Goal: Contribute content: Add original content to the website for others to see

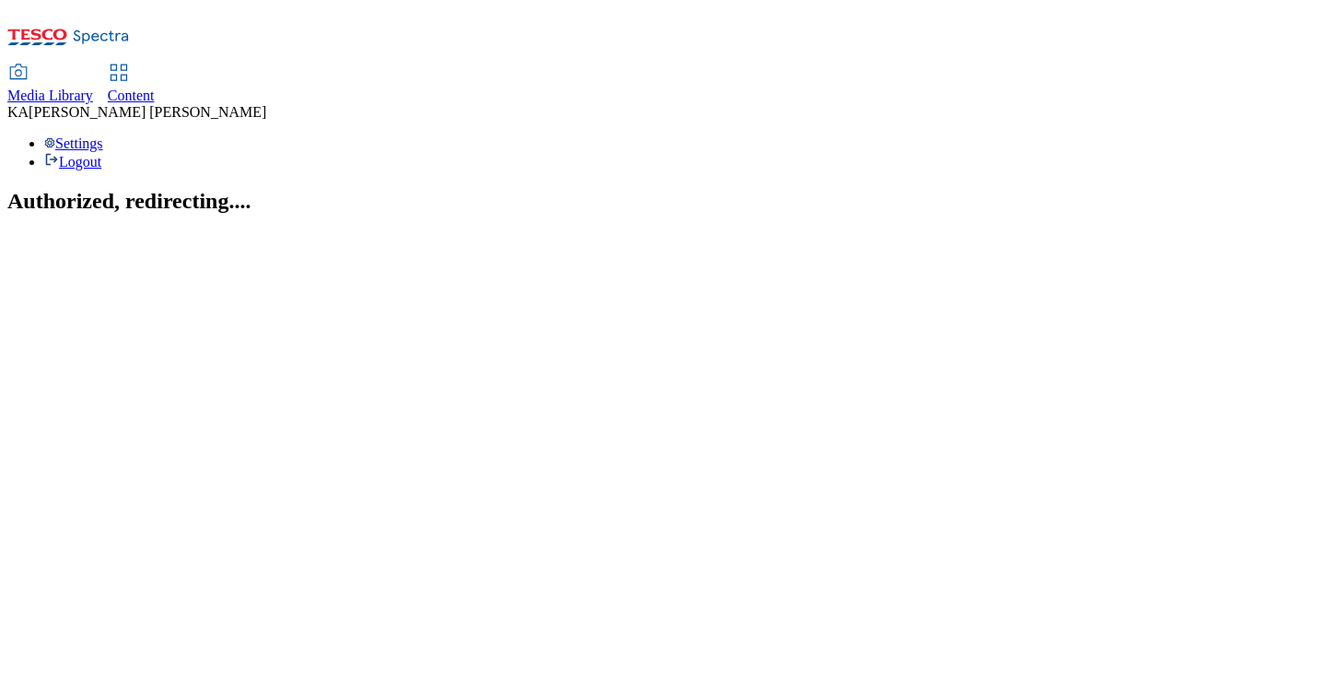
click at [29, 62] on icon at bounding box center [18, 73] width 22 height 22
select select "flare-ghs"
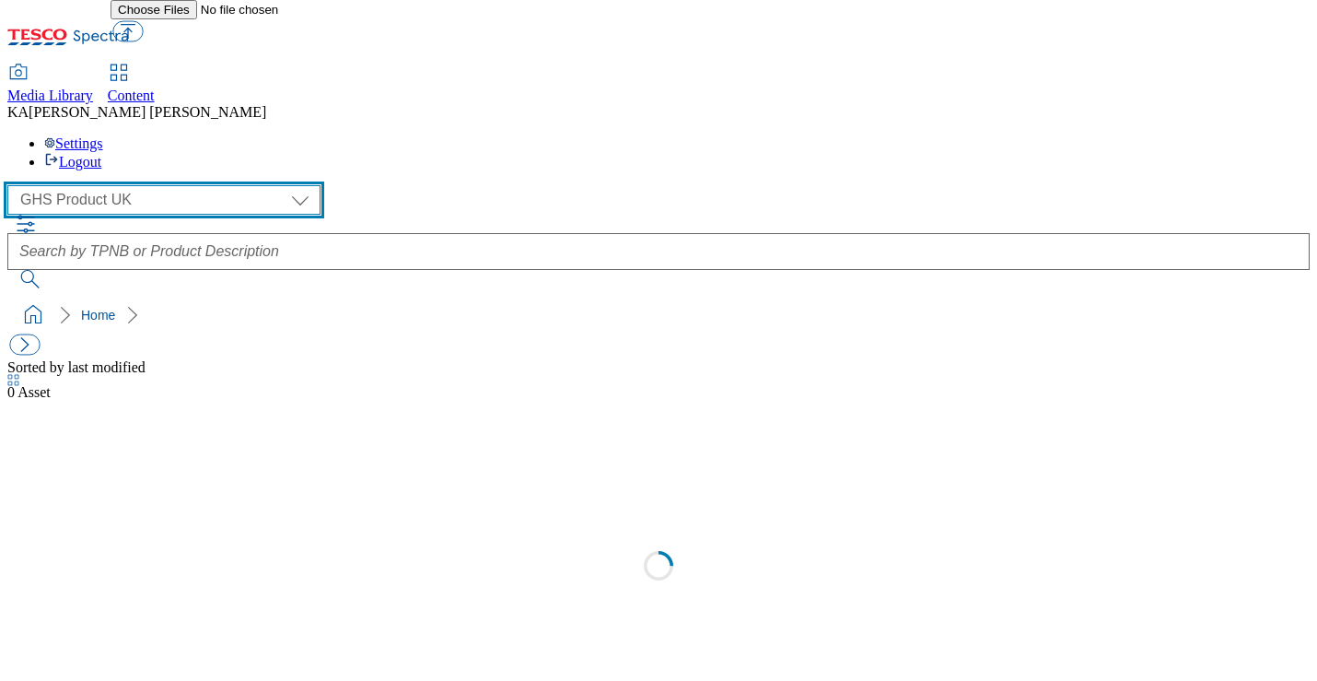
click at [121, 185] on select "GHS Marketing UK GHS Product UK" at bounding box center [163, 199] width 313 height 29
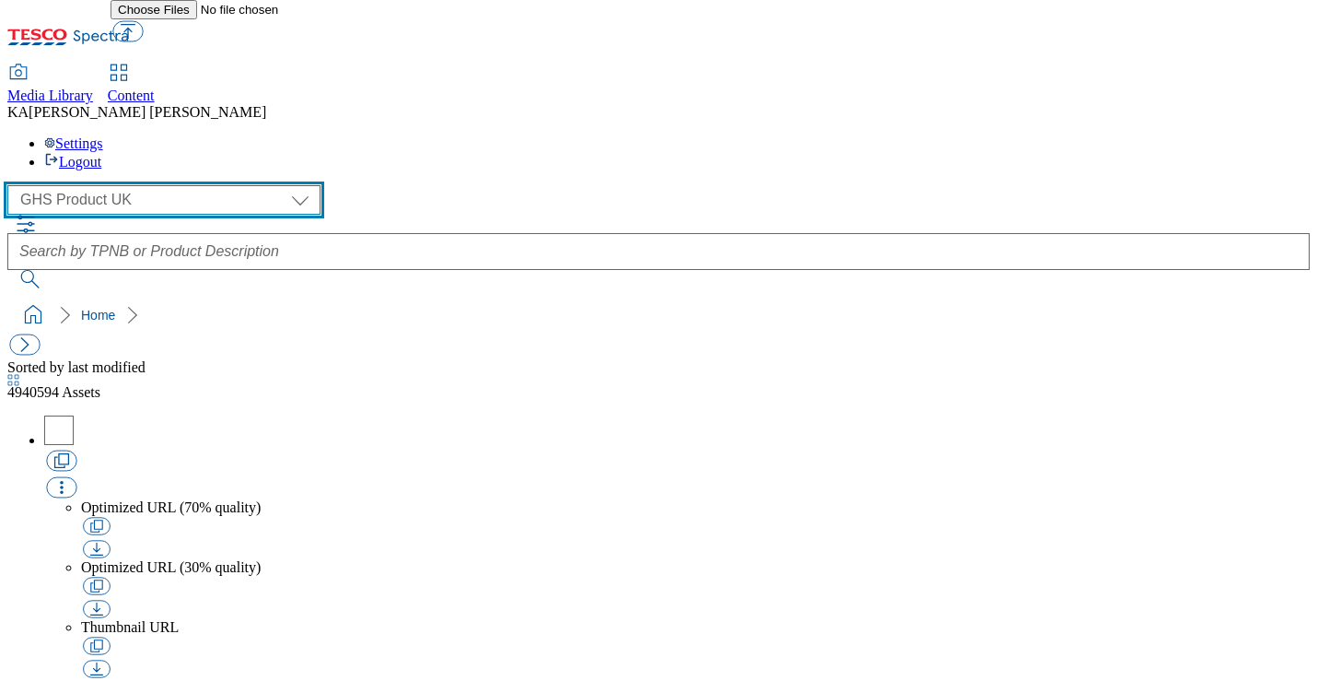
select select "flare-ghs-mktg"
click at [13, 185] on select "GHS Marketing UK GHS Product UK" at bounding box center [163, 199] width 313 height 29
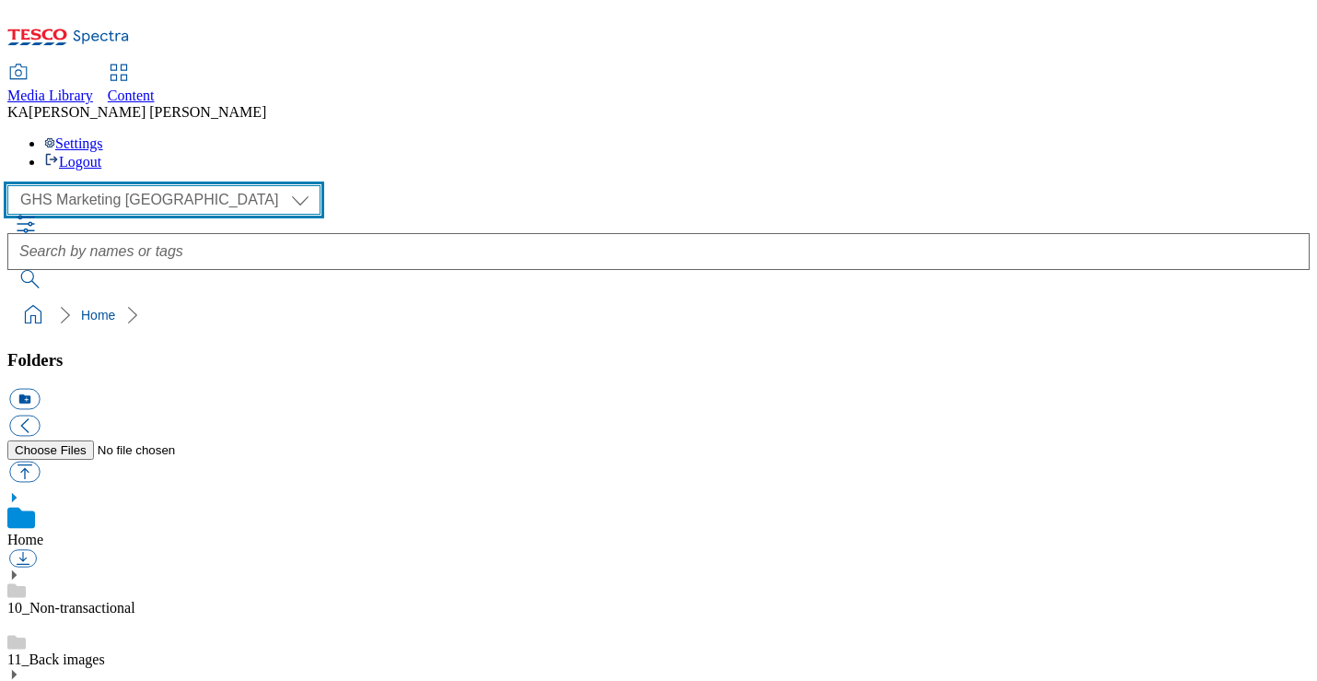
scroll to position [283, 0]
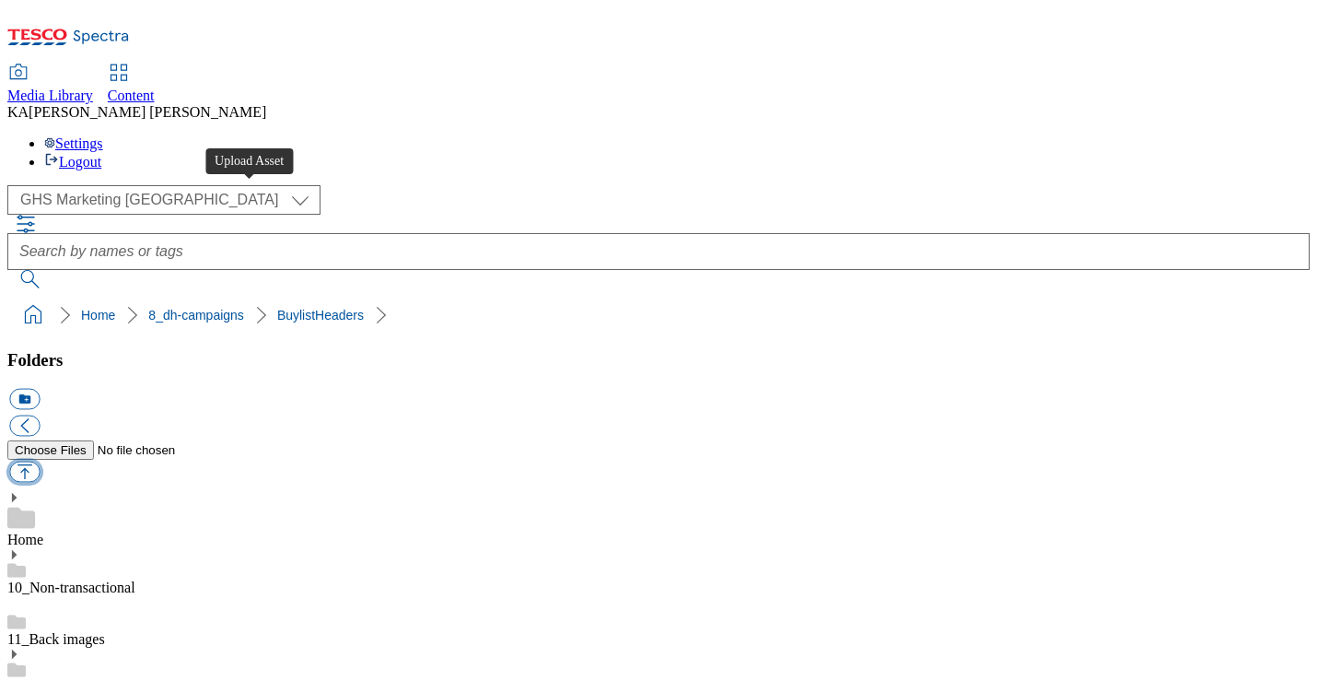
click at [40, 462] on button "button" at bounding box center [24, 472] width 30 height 21
type input "C:\fakepath\1756724311141-ad540951_Branston_LegoBrand_H_1184x333_V1.jpg"
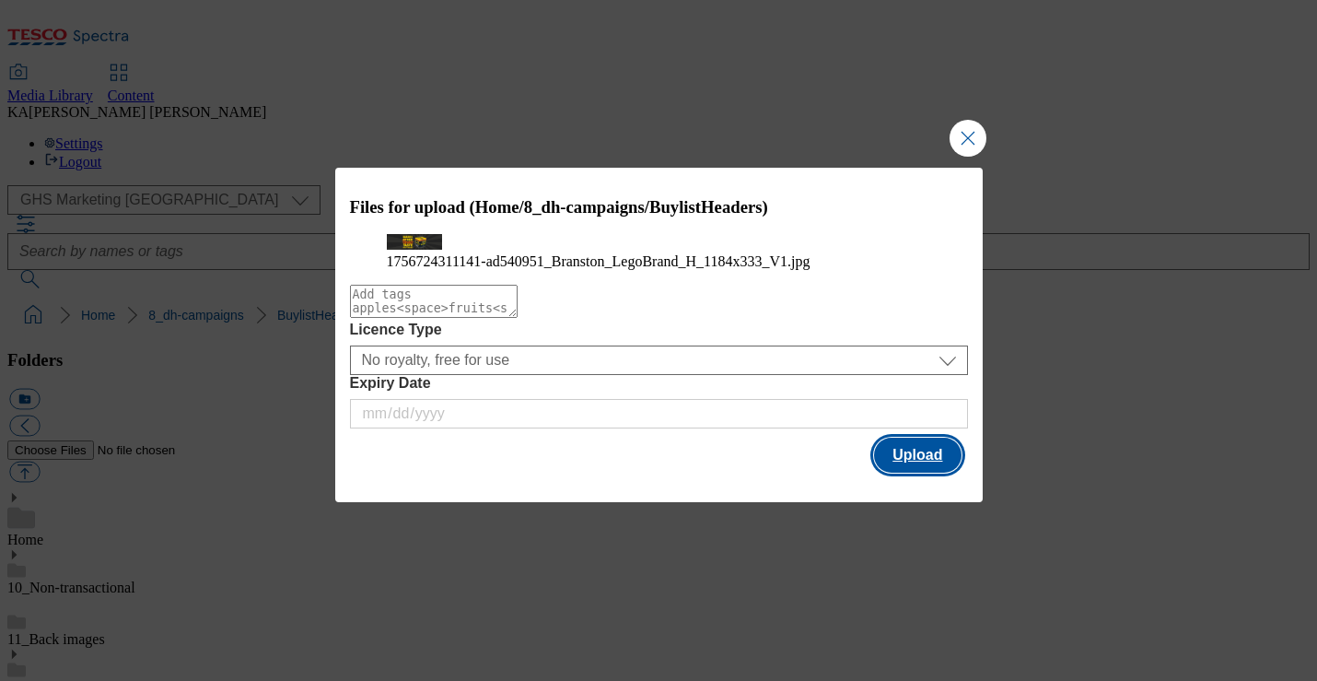
click at [952, 473] on button "Upload" at bounding box center [917, 455] width 87 height 35
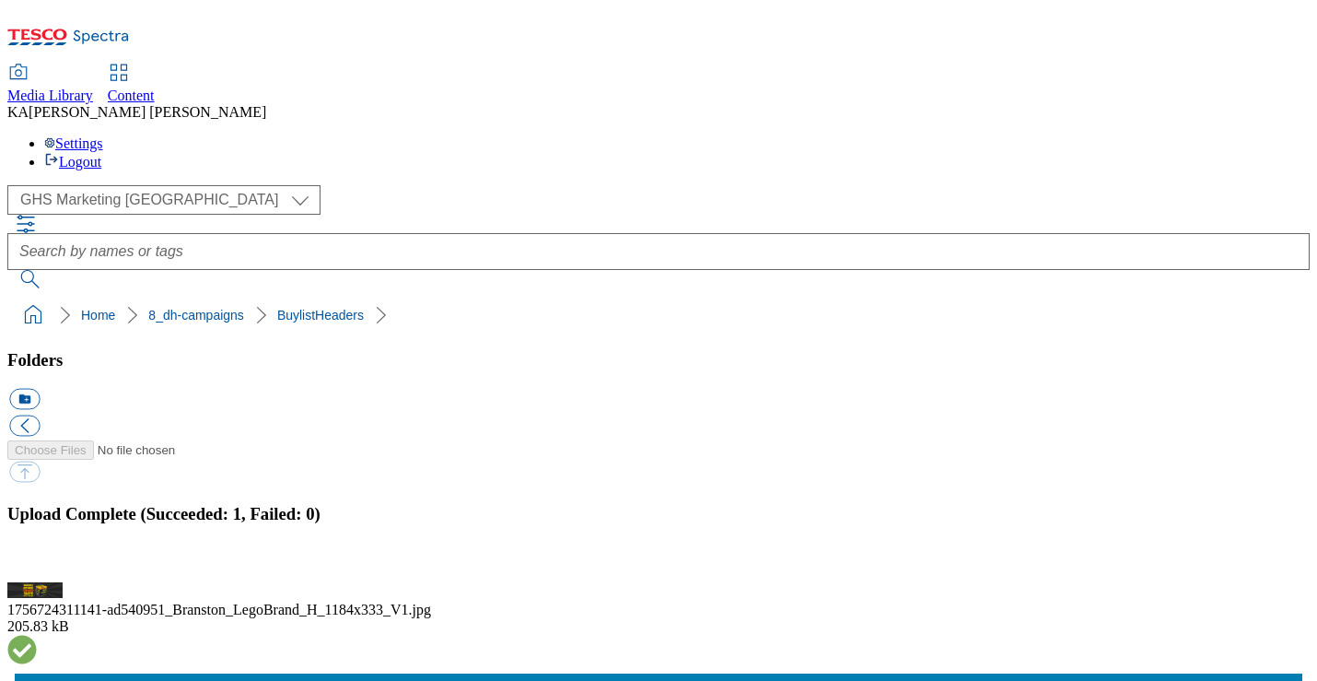
click at [37, 563] on button "button" at bounding box center [23, 572] width 28 height 18
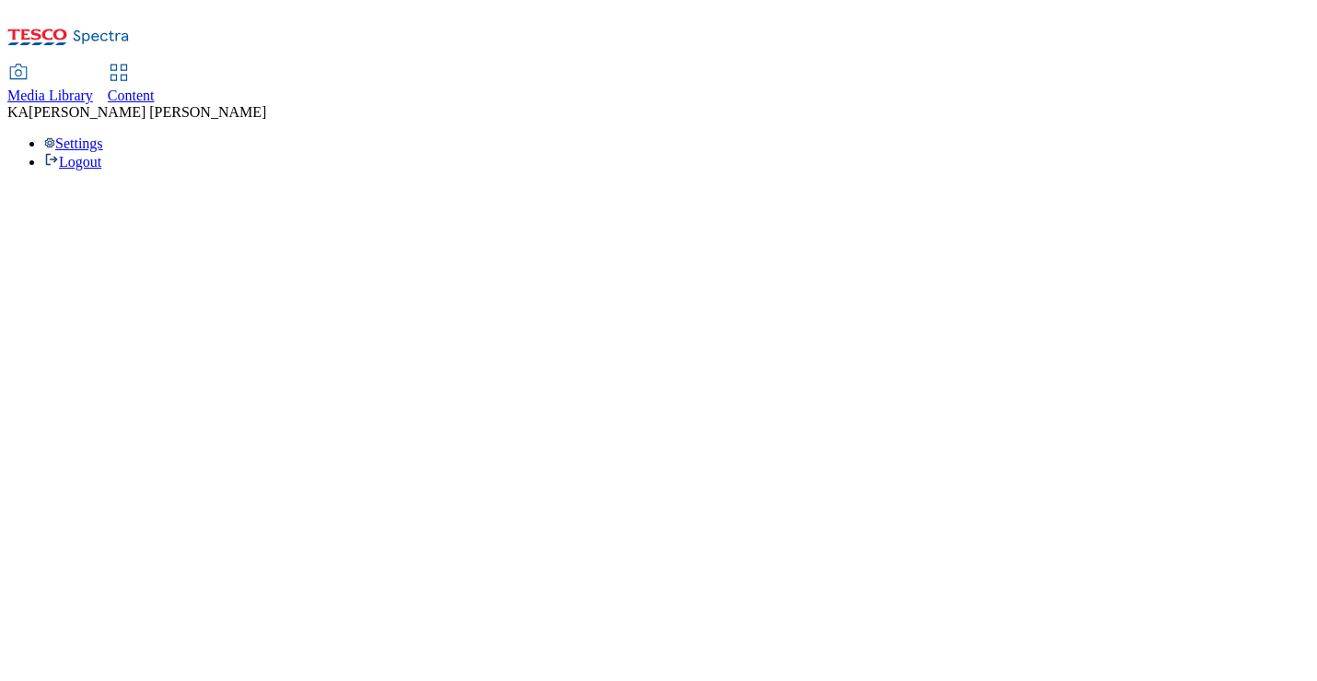
select select "ghs-[GEOGRAPHIC_DATA]"
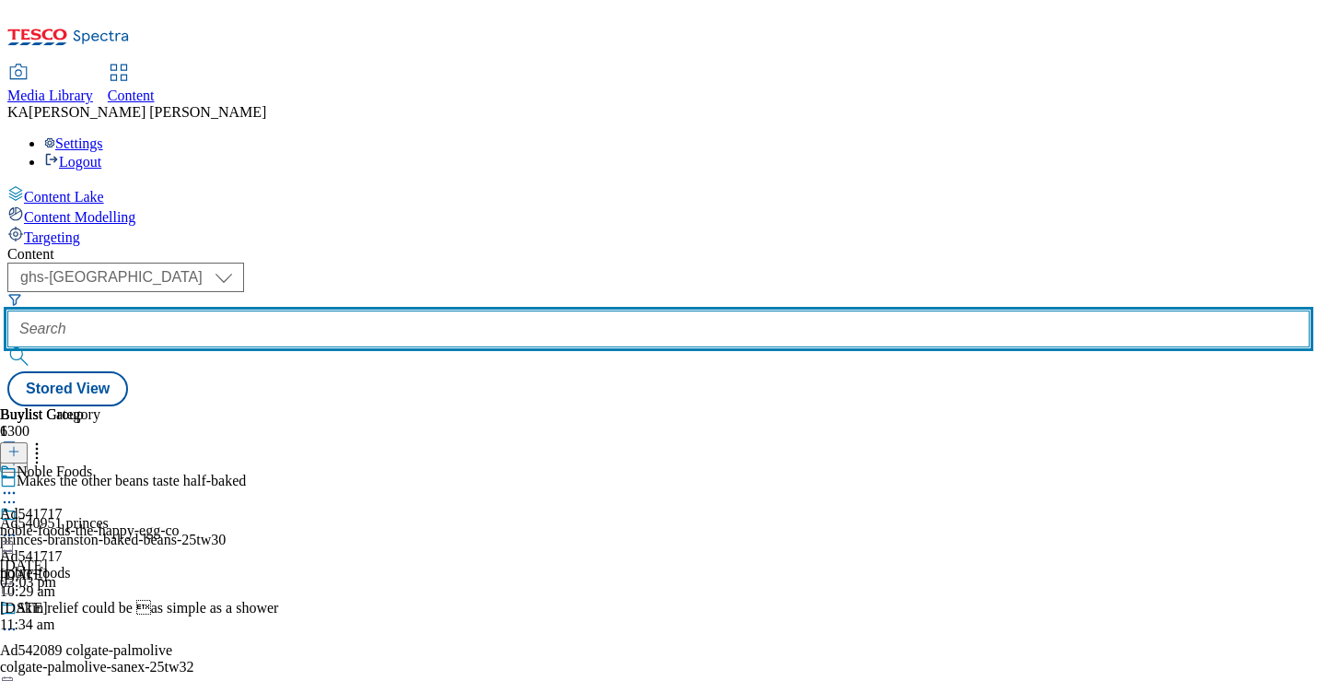
click at [429, 310] on input "text" at bounding box center [658, 328] width 1303 height 37
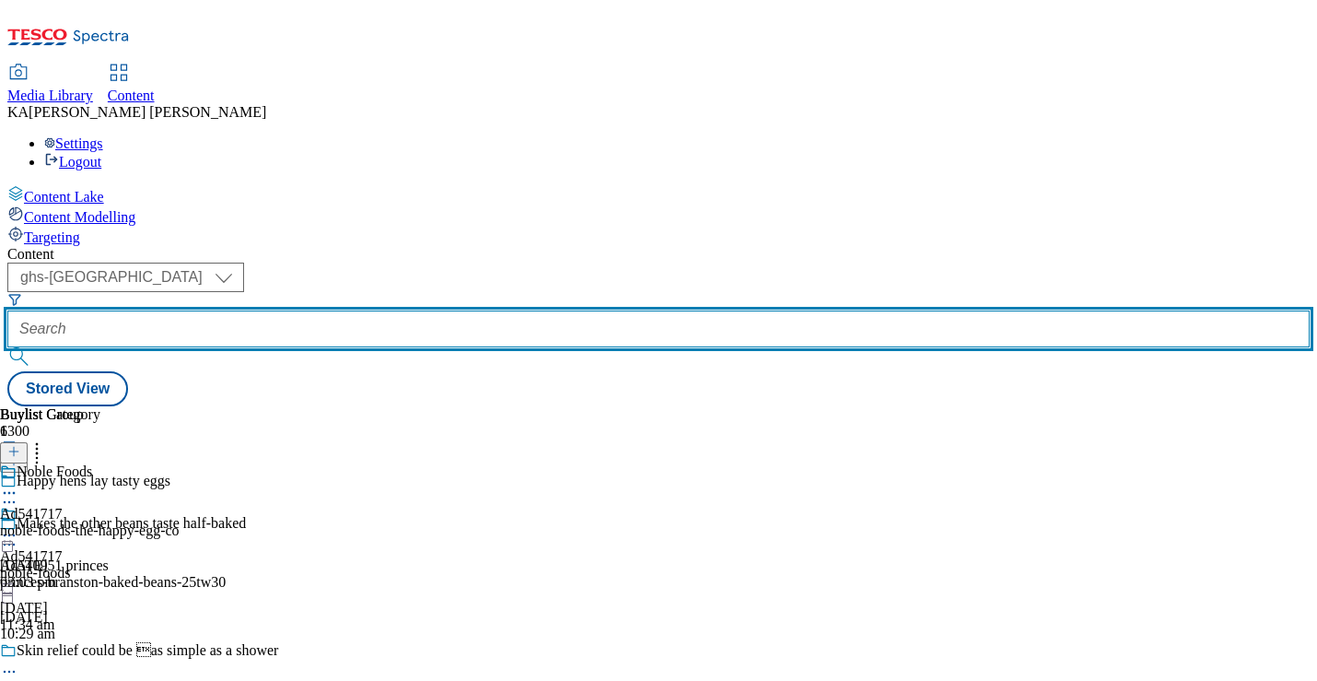
paste input "princes-branston-baked-beans-25tw30"
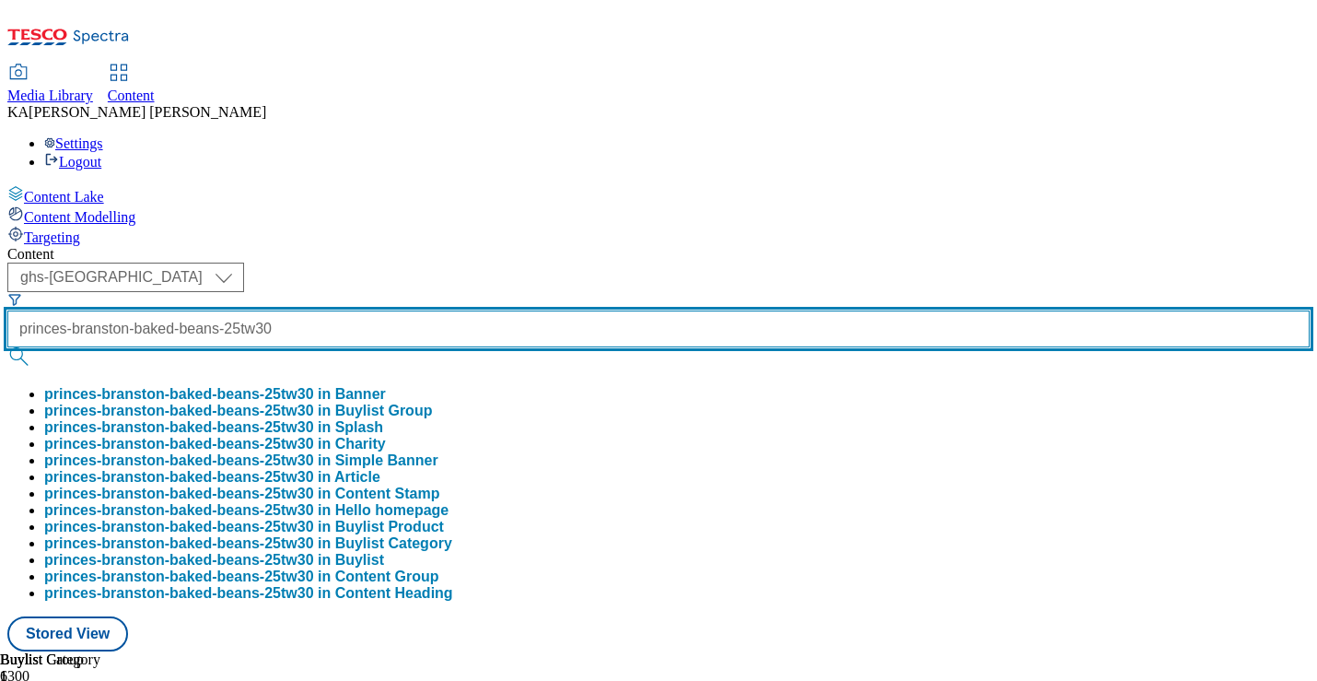
type input "princes-branston-baked-beans-25tw30"
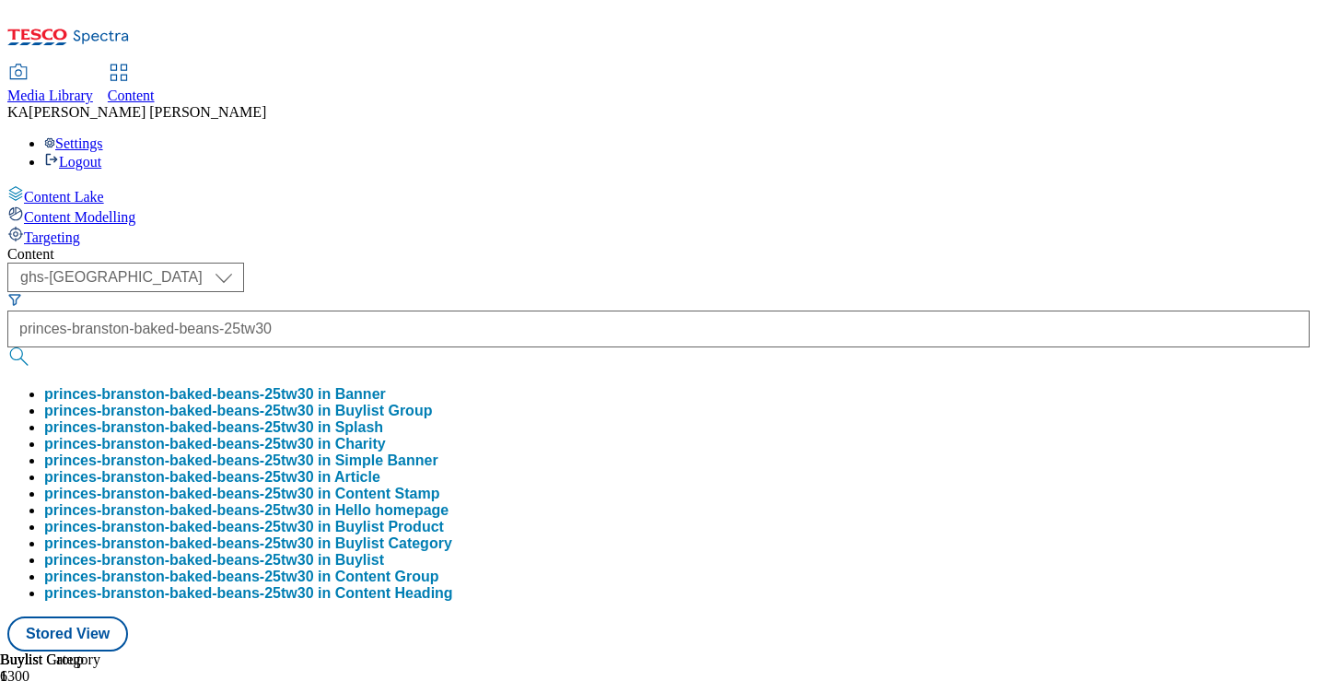
scroll to position [0, 0]
click at [432, 403] on button "princes-branston-baked-beans-25tw30 in Buylist Group" at bounding box center [238, 411] width 388 height 17
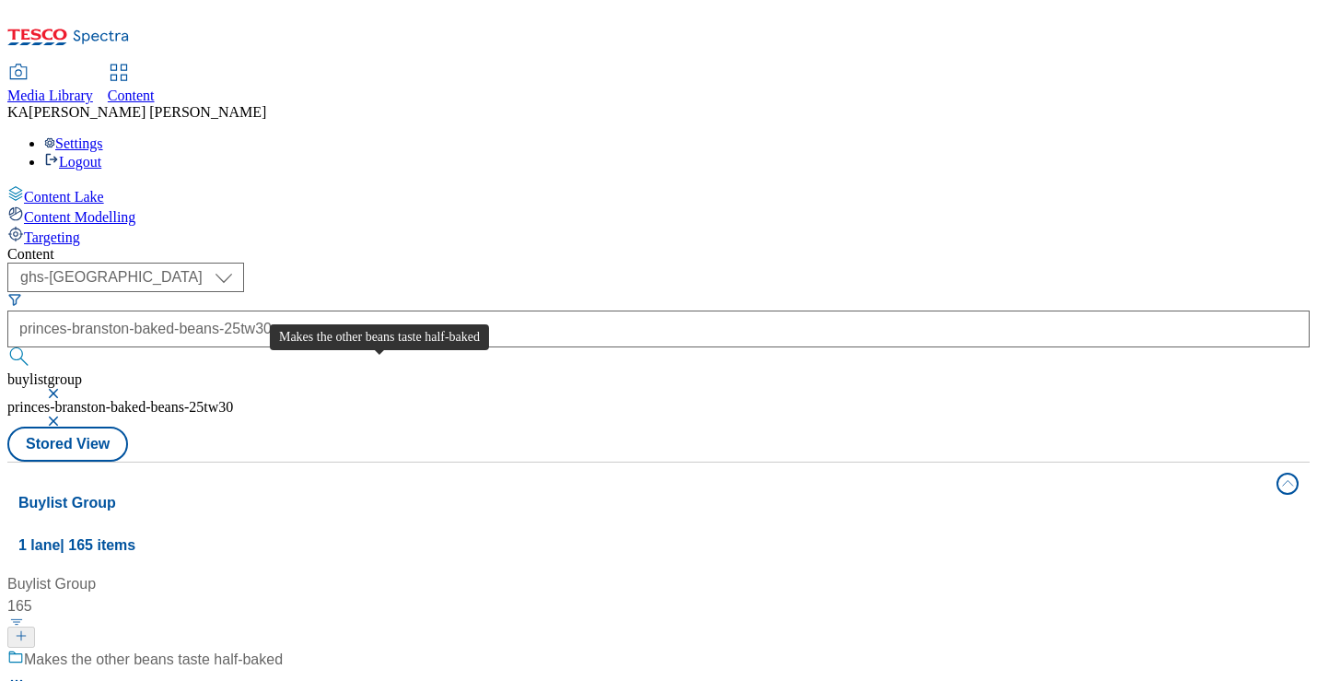
click at [283, 649] on div "Makes the other beans taste half-baked" at bounding box center [153, 660] width 259 height 22
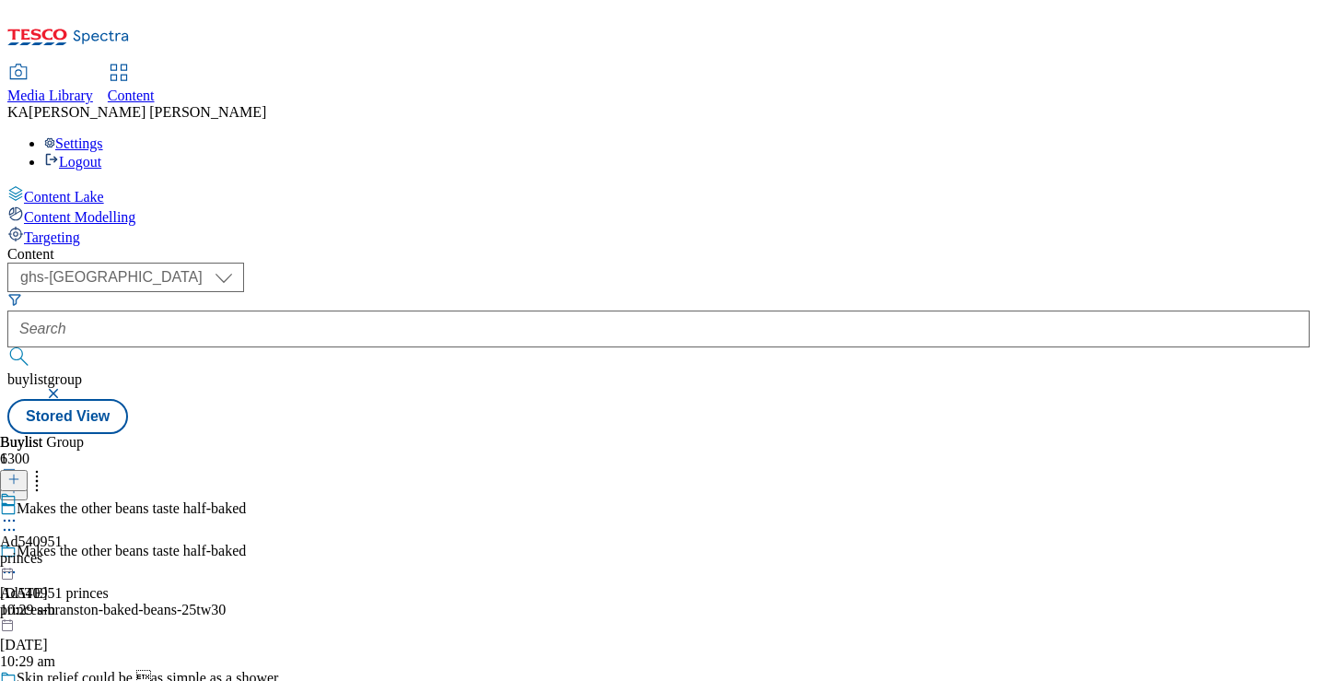
click at [18, 511] on icon at bounding box center [9, 520] width 18 height 18
click at [78, 553] on span "Edit" at bounding box center [67, 560] width 21 height 14
select select "tactical"
select select "supplier funded short term 1-3 weeks"
select select "dunnhumby"
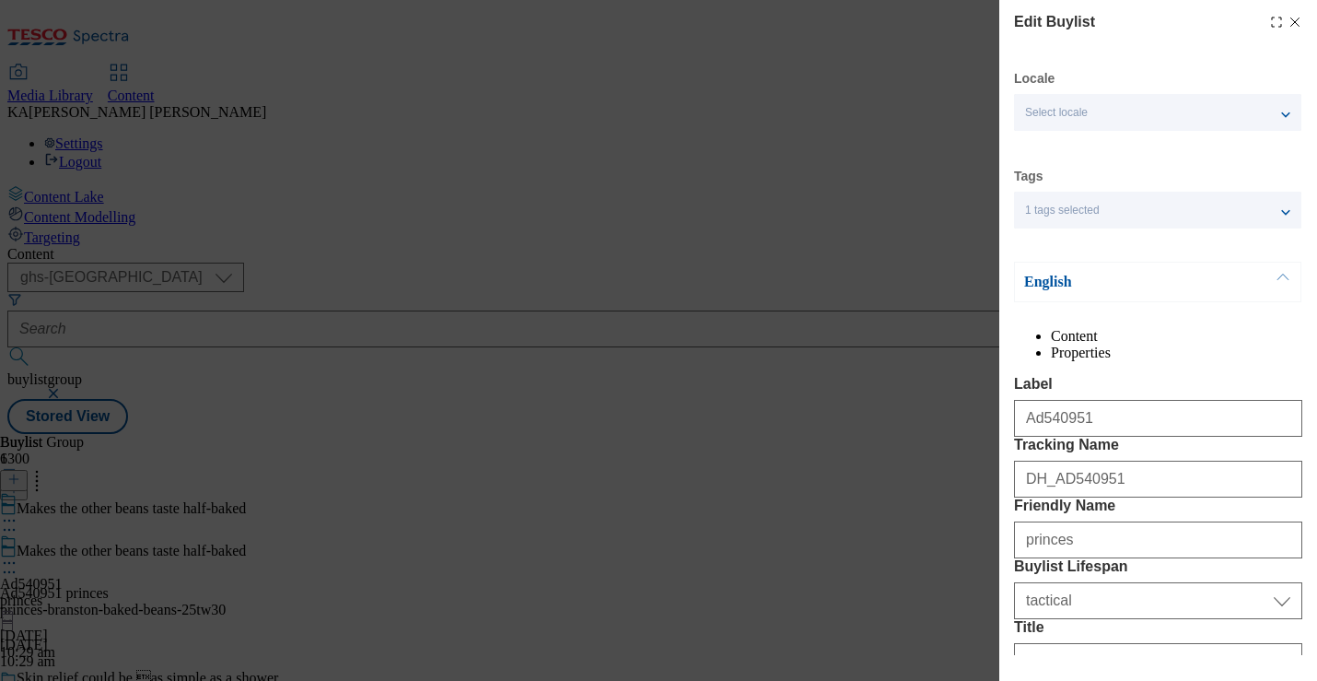
select select "Banner"
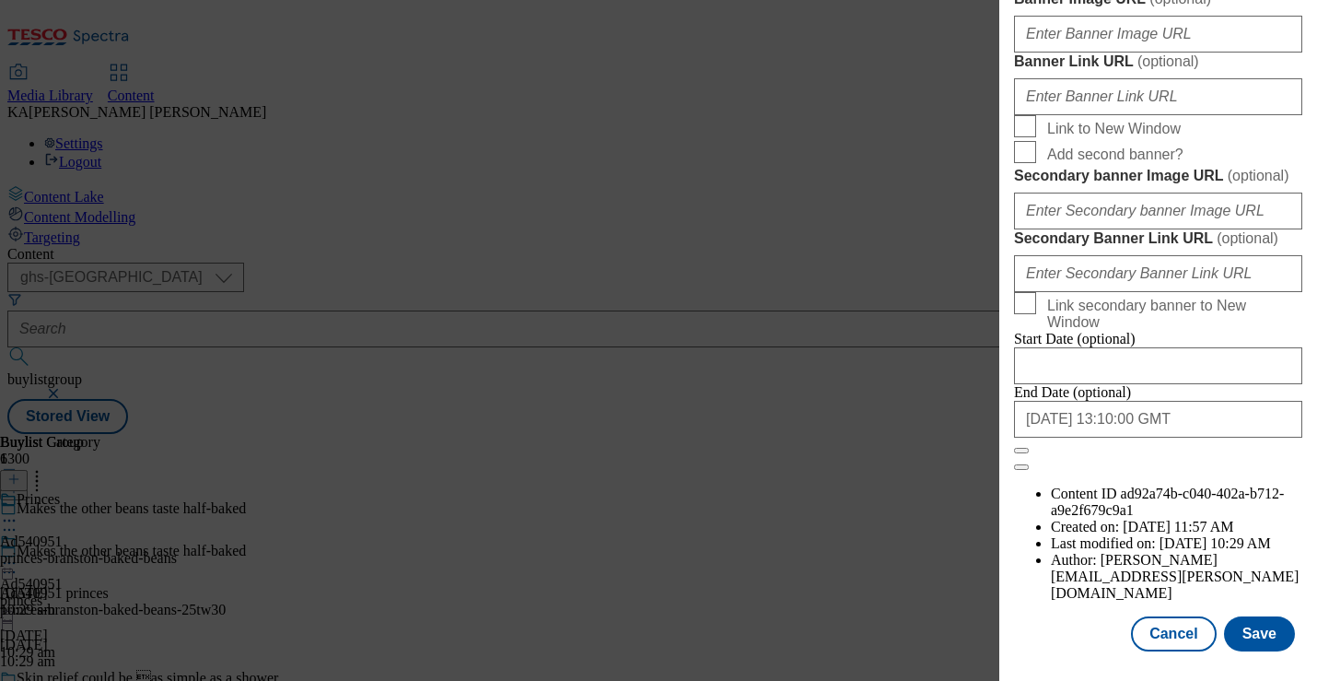
scroll to position [1787, 0]
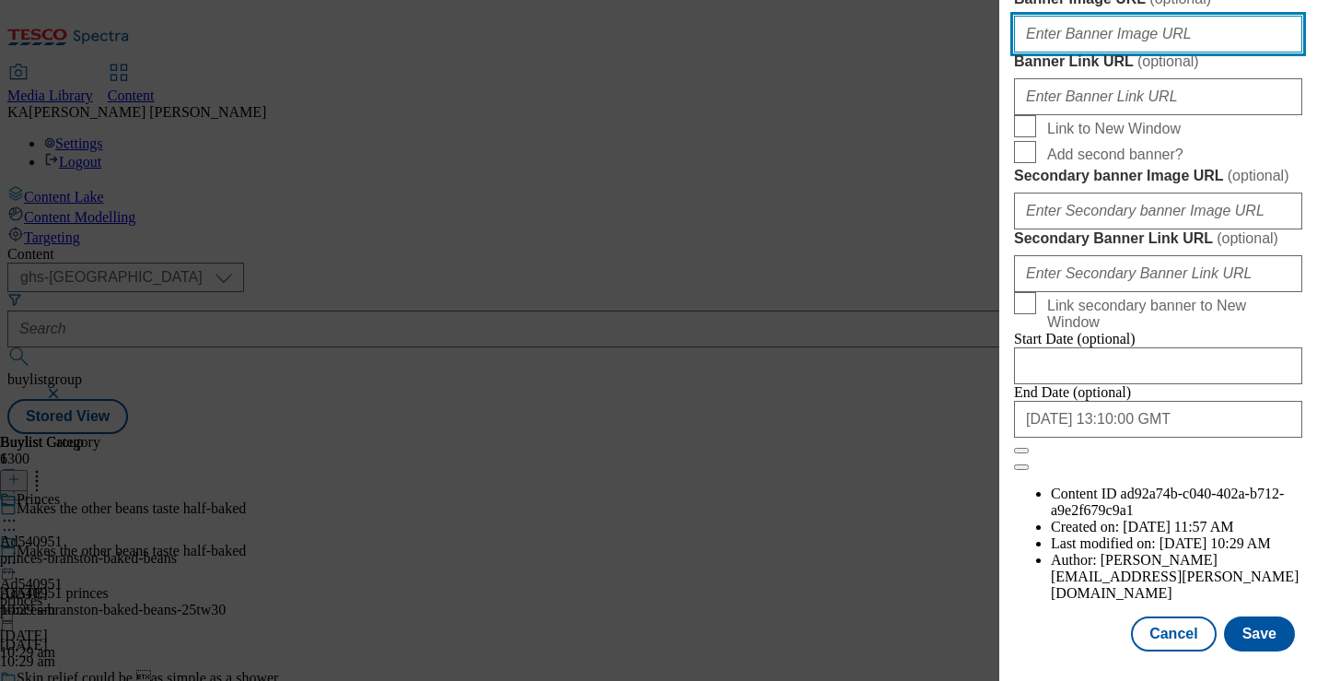
click at [1045, 53] on input "Banner Image URL ( optional )" at bounding box center [1158, 34] width 288 height 37
paste input "[URL][DOMAIN_NAME]"
type input "[URL][DOMAIN_NAME]"
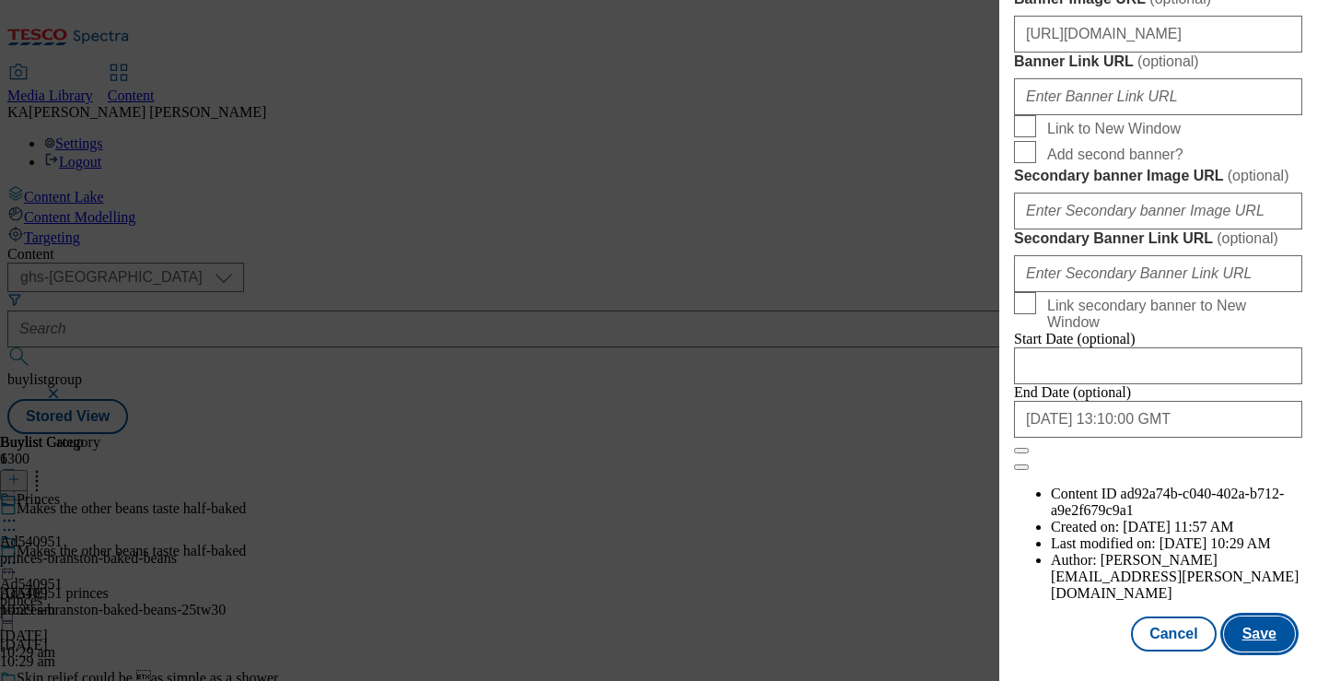
click at [1264, 637] on button "Save" at bounding box center [1259, 633] width 71 height 35
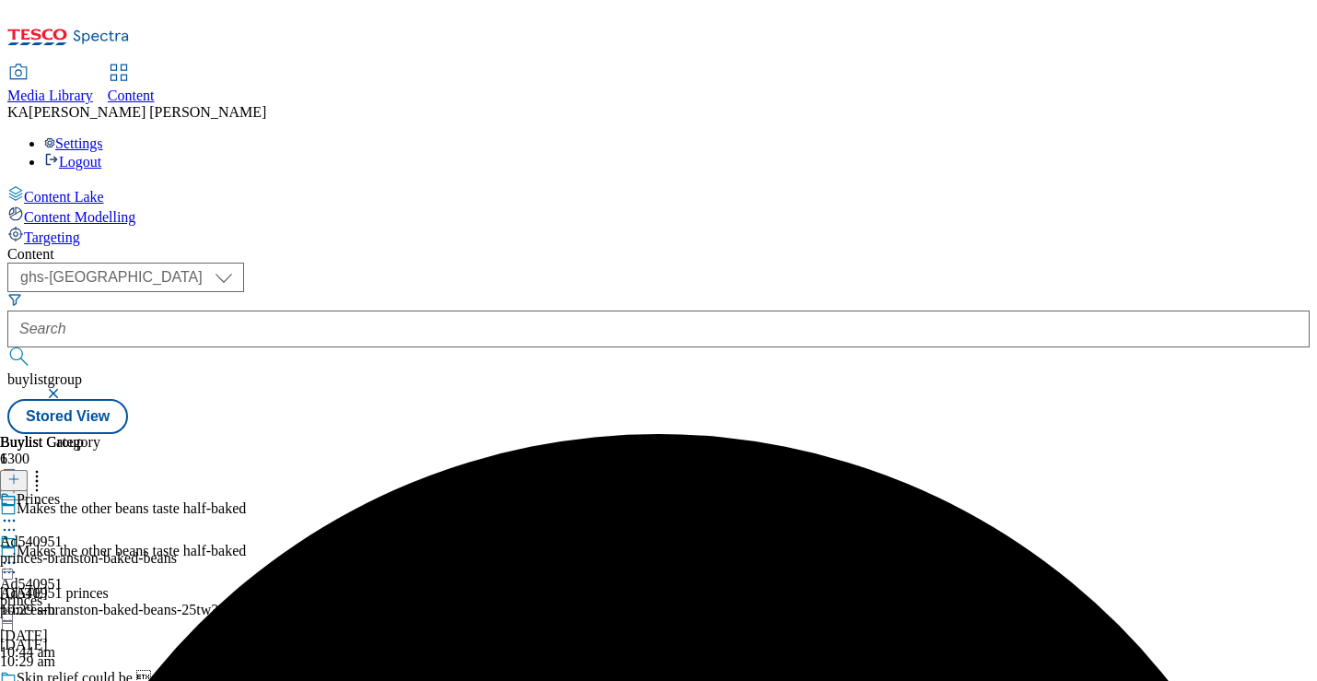
click at [18, 554] on icon at bounding box center [9, 563] width 18 height 18
click at [100, 680] on span "Preview" at bounding box center [78, 687] width 43 height 14
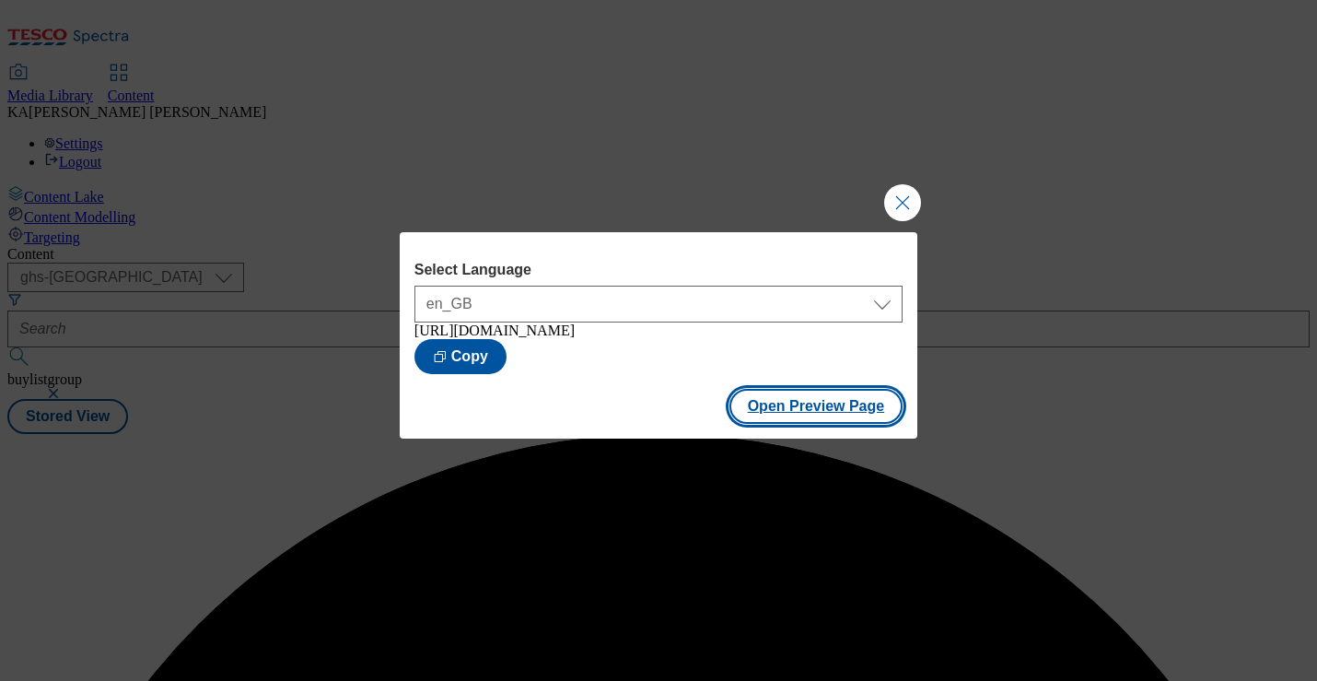
click at [769, 424] on button "Open Preview Page" at bounding box center [817, 406] width 174 height 35
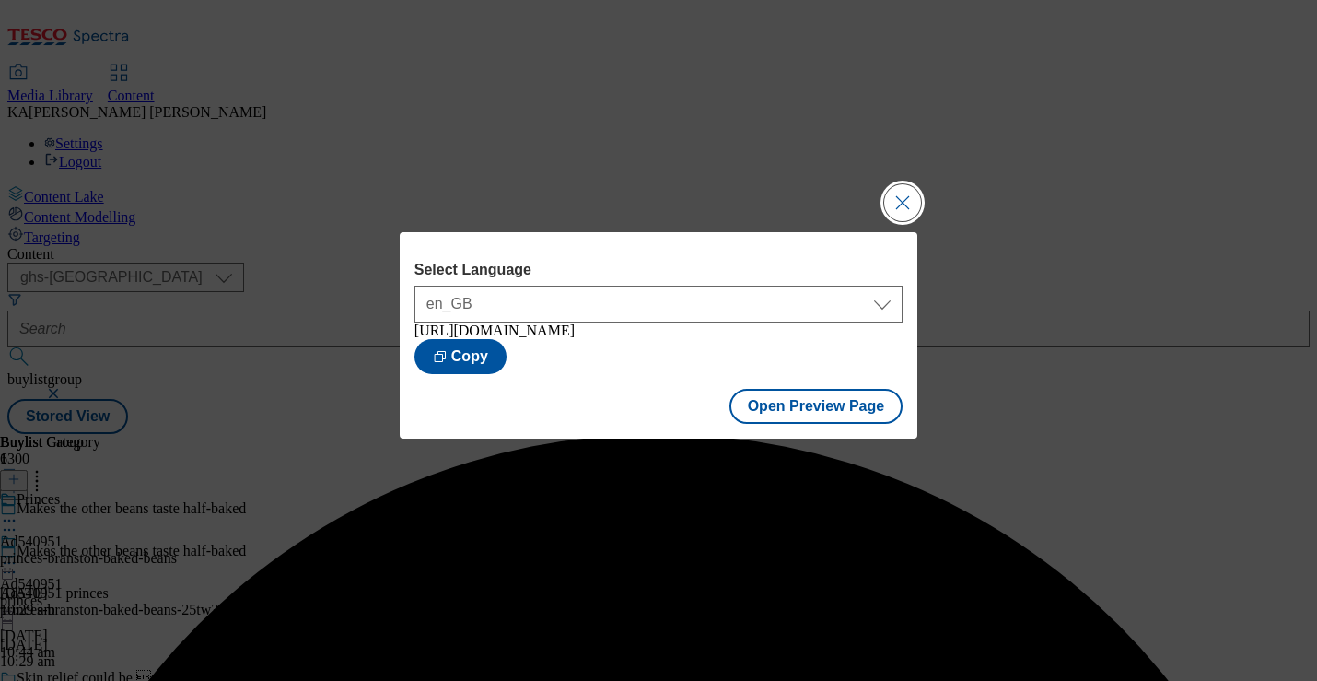
click at [904, 193] on button "Close Modal" at bounding box center [902, 202] width 37 height 37
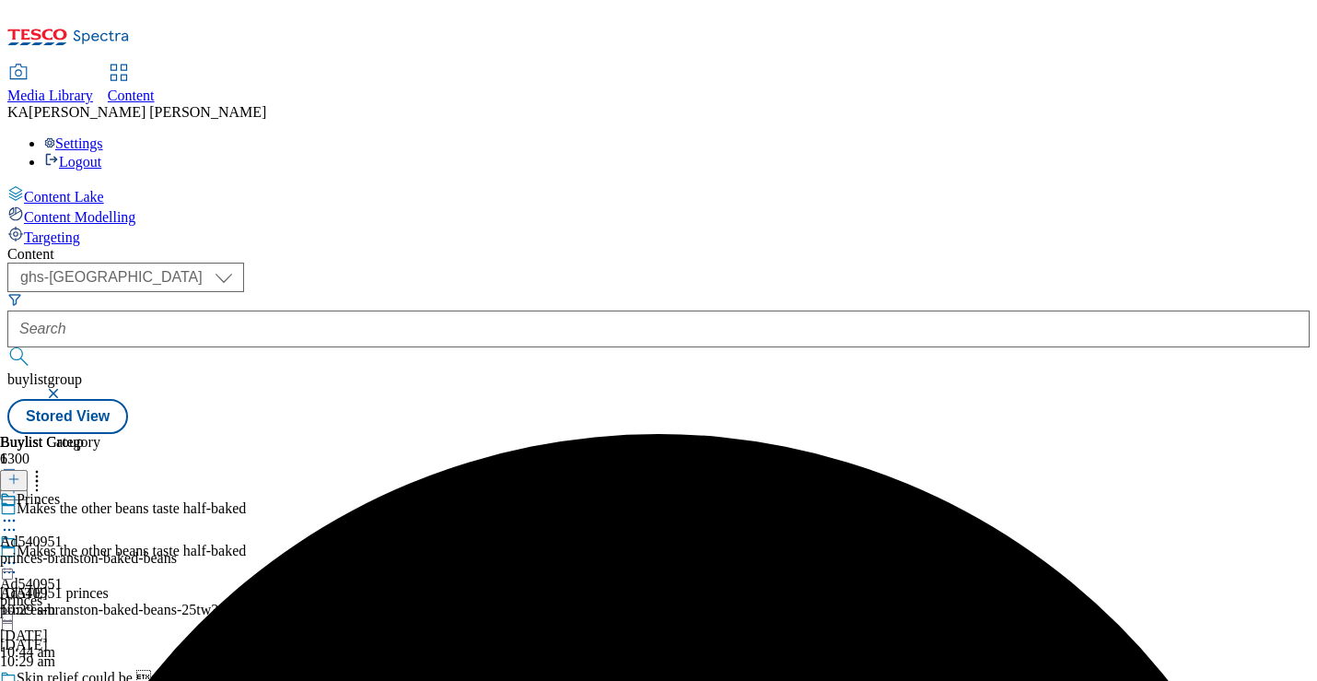
click at [18, 554] on icon at bounding box center [9, 563] width 18 height 18
